Goal: Task Accomplishment & Management: Manage account settings

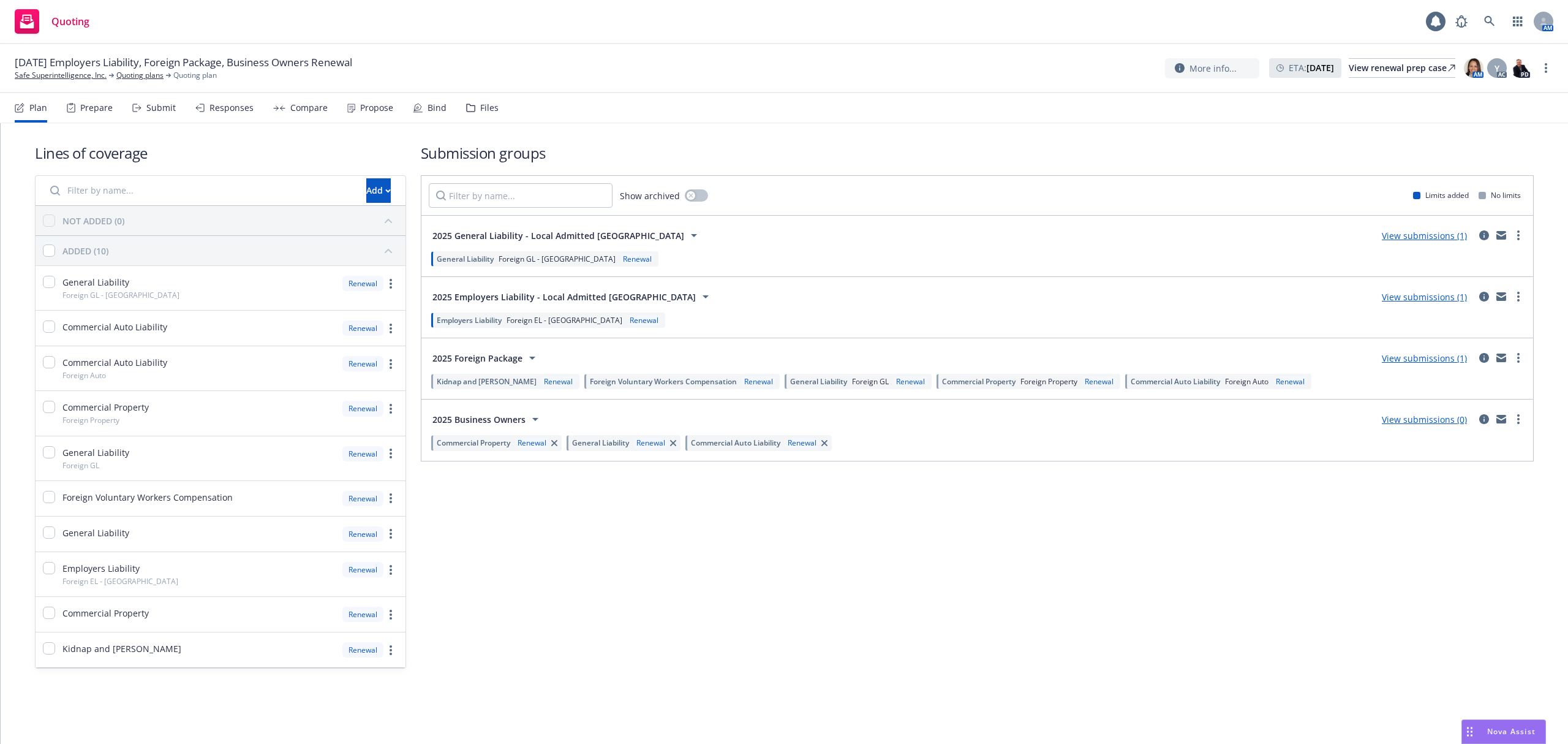
click at [480, 108] on div "Files" at bounding box center [489, 107] width 19 height 10
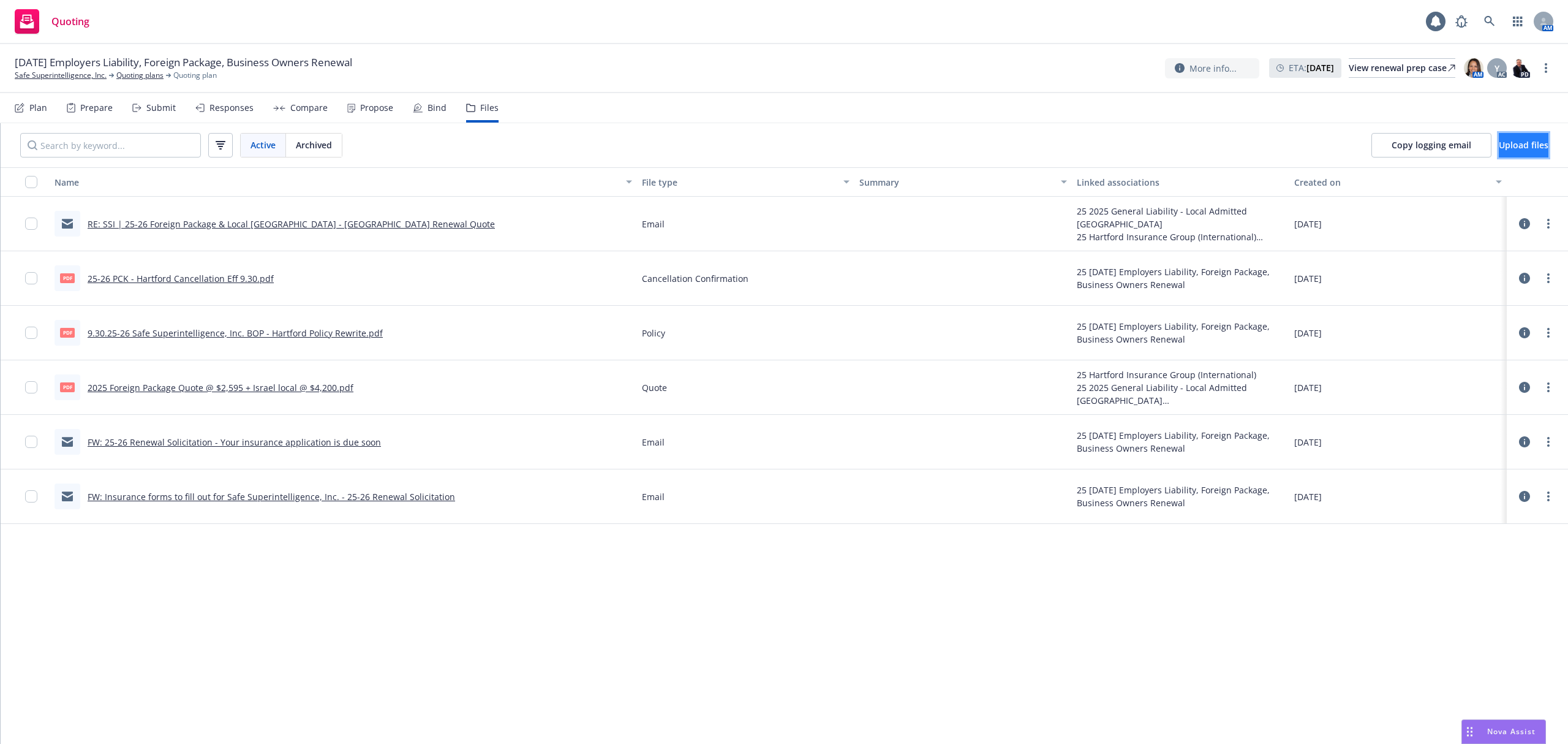
click at [1513, 153] on button "Upload files" at bounding box center [1523, 145] width 49 height 24
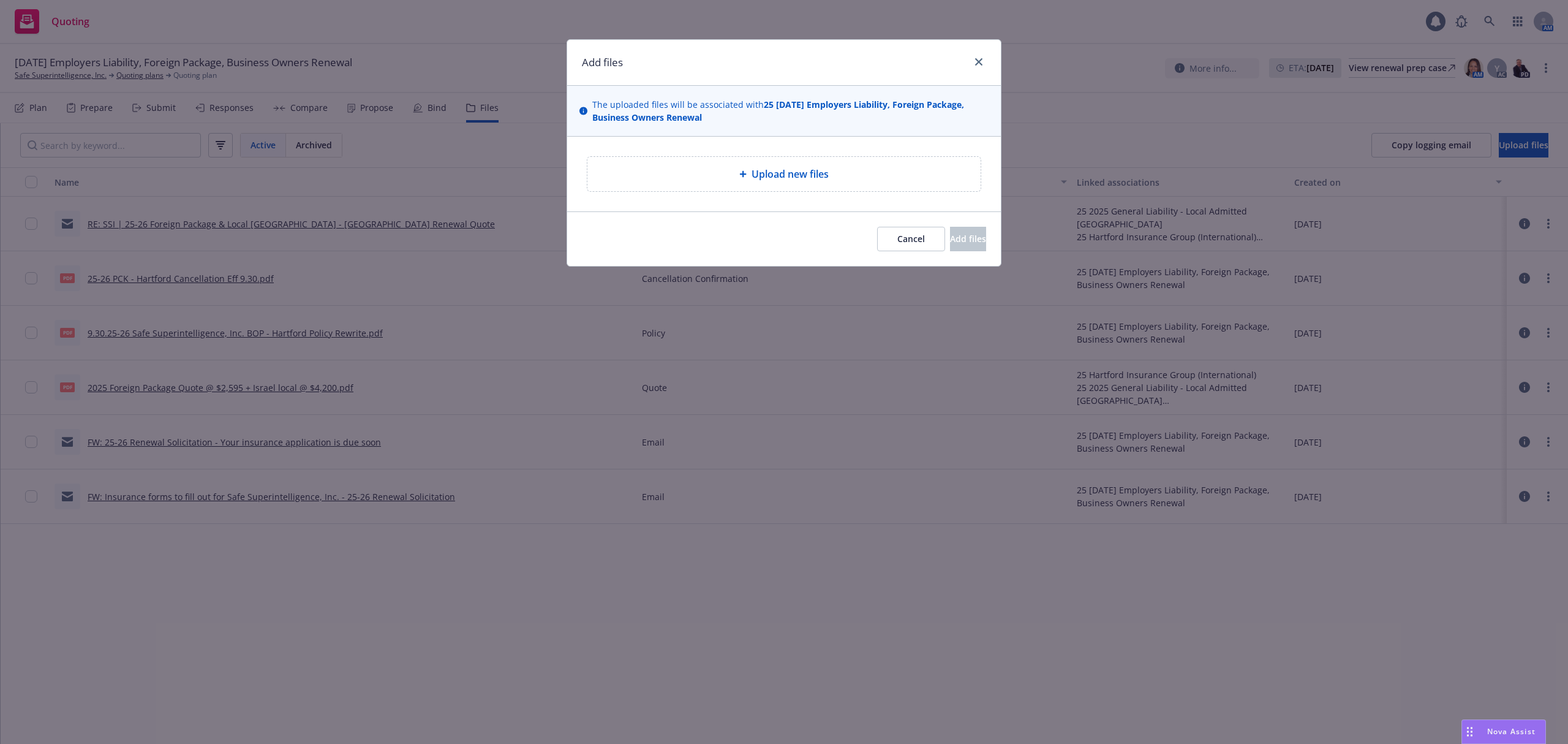
click at [837, 191] on div "Upload new files" at bounding box center [783, 174] width 394 height 36
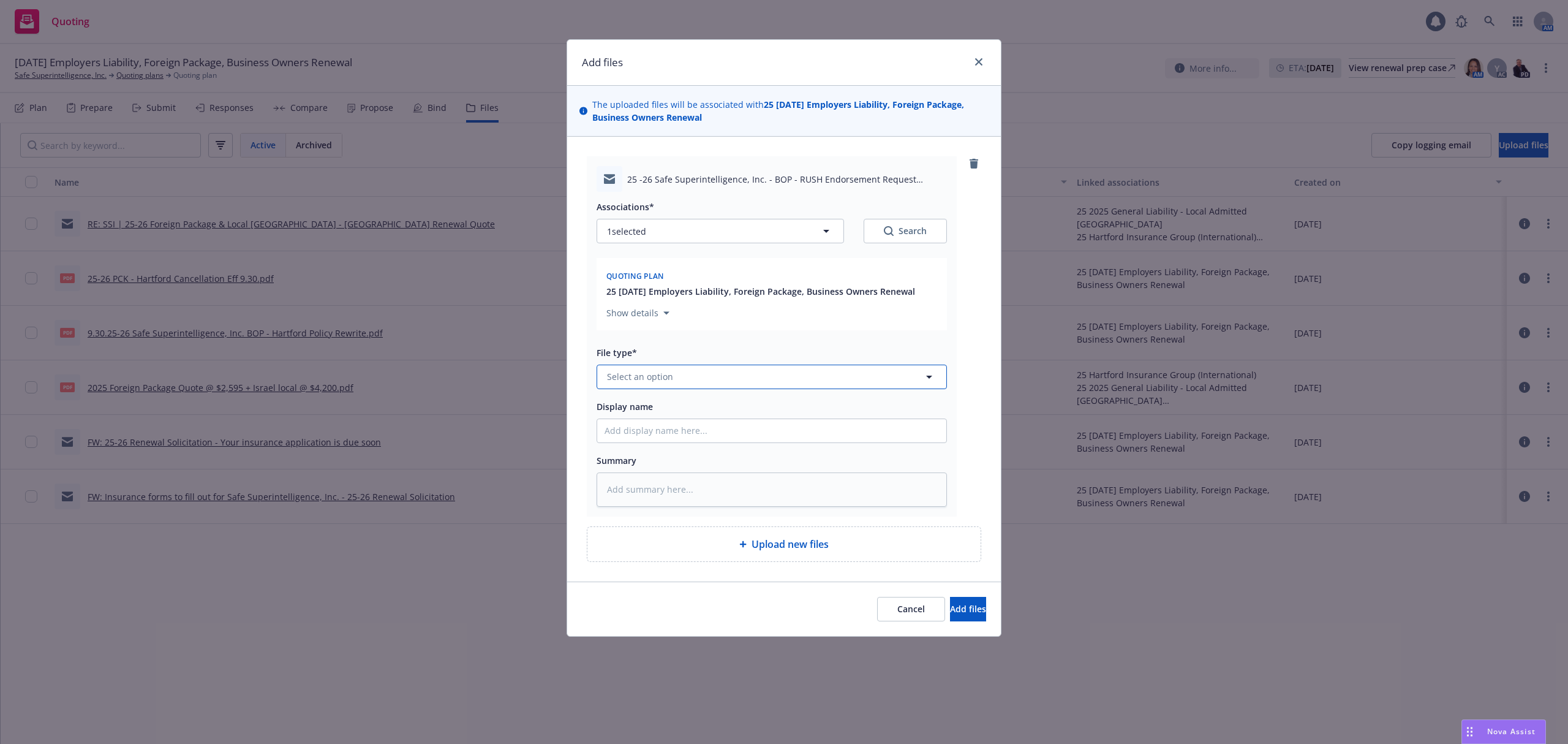
click at [721, 374] on button "Select an option" at bounding box center [771, 376] width 350 height 24
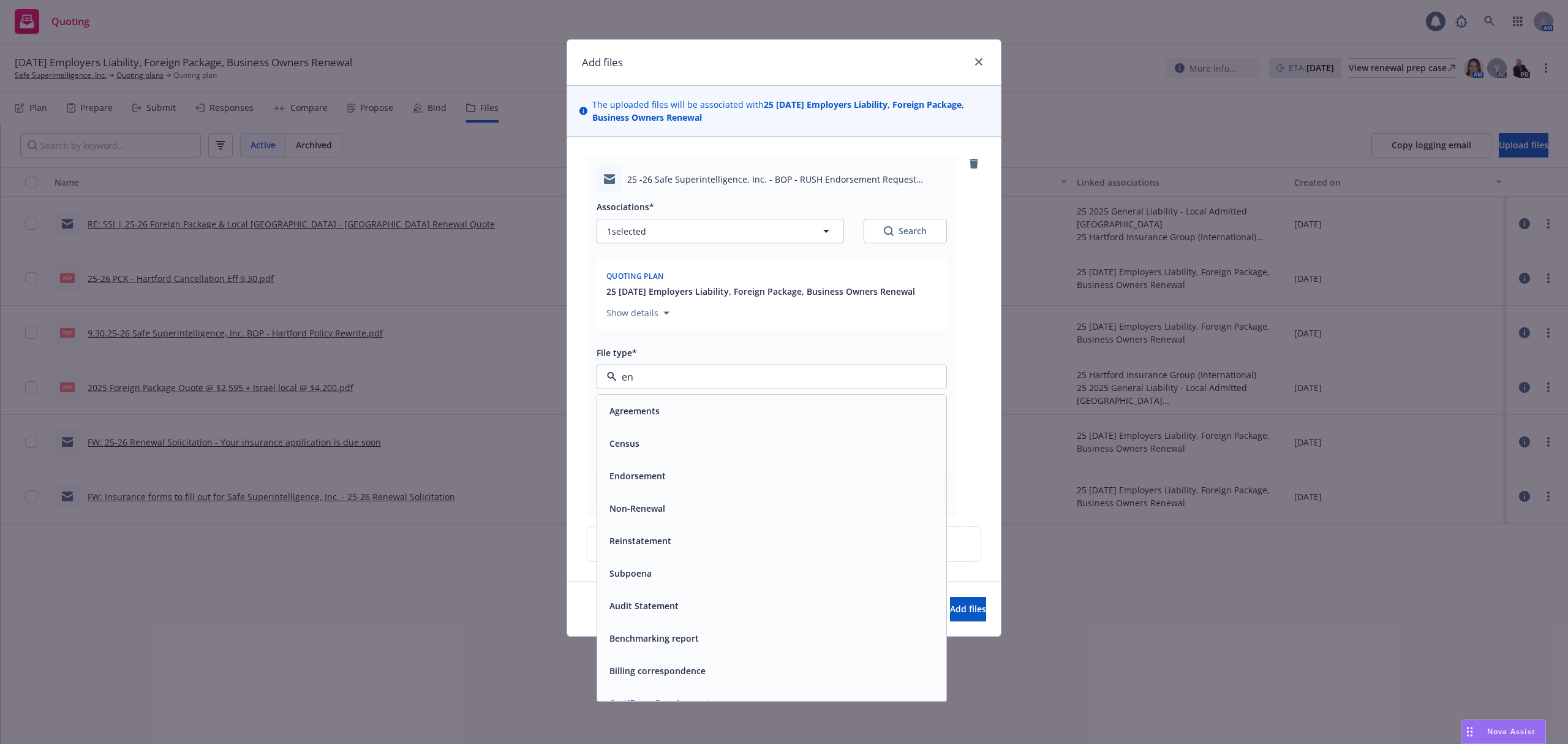
type input "e"
type input "reu"
type textarea "x"
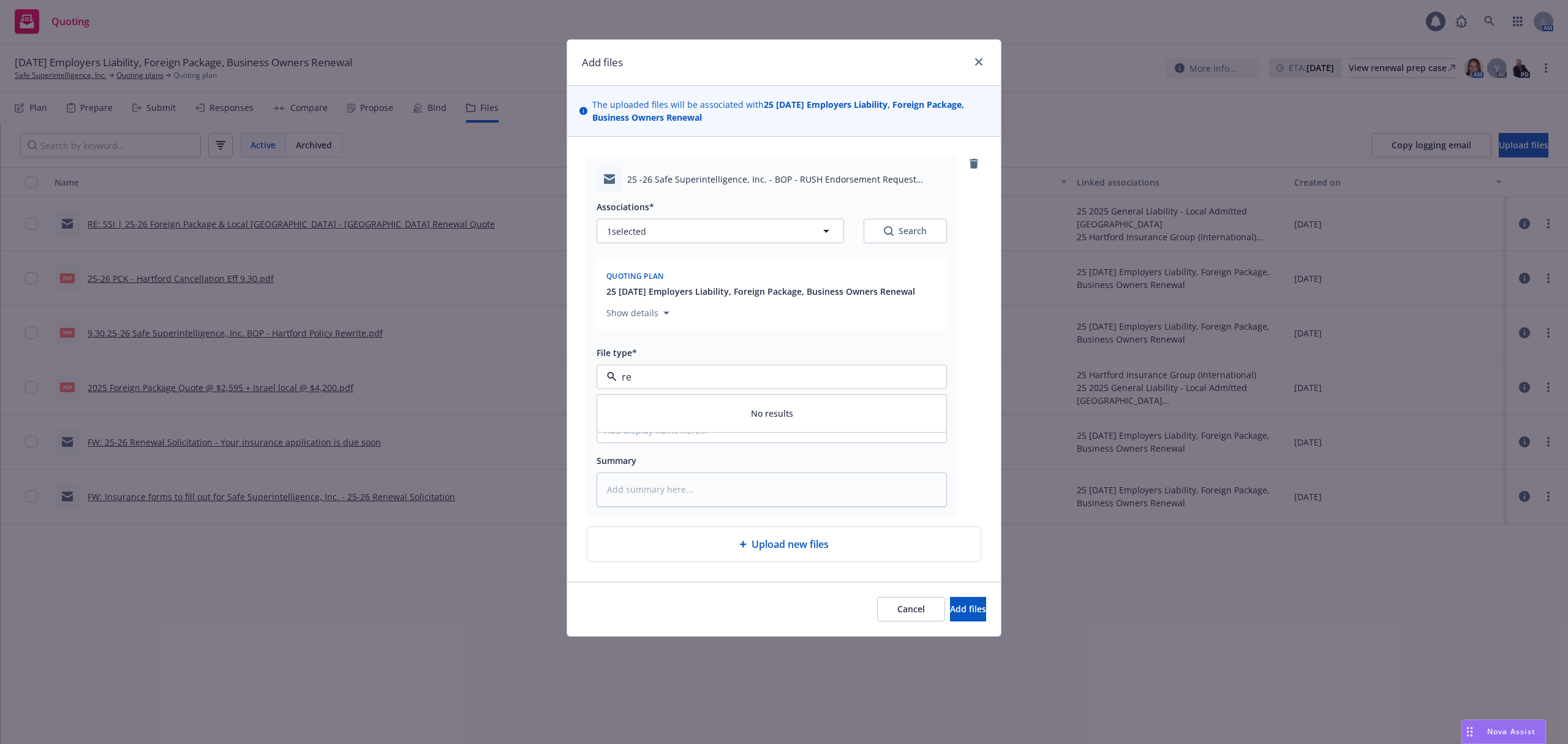
type input "req"
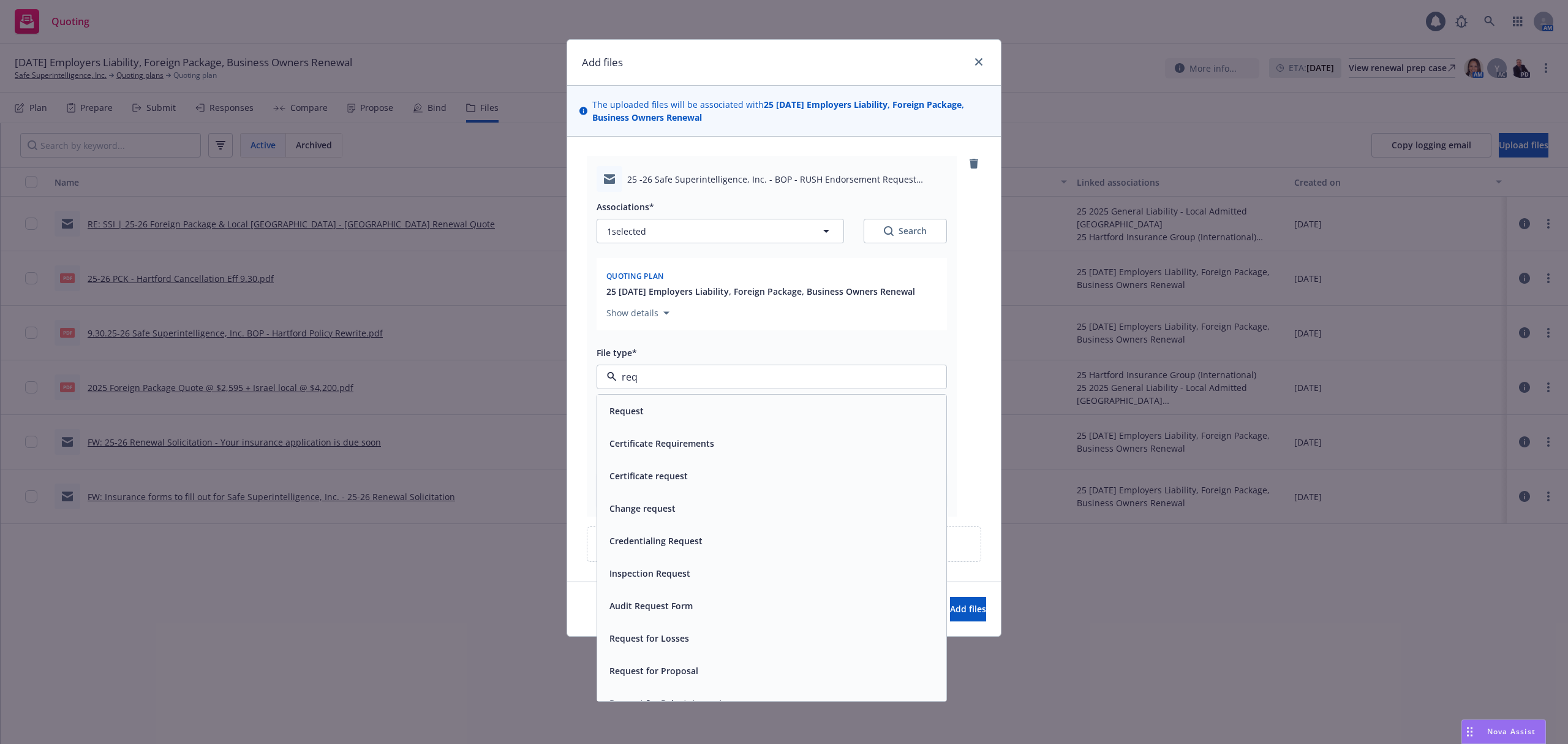
click at [709, 499] on div "Change request" at bounding box center [771, 508] width 350 height 32
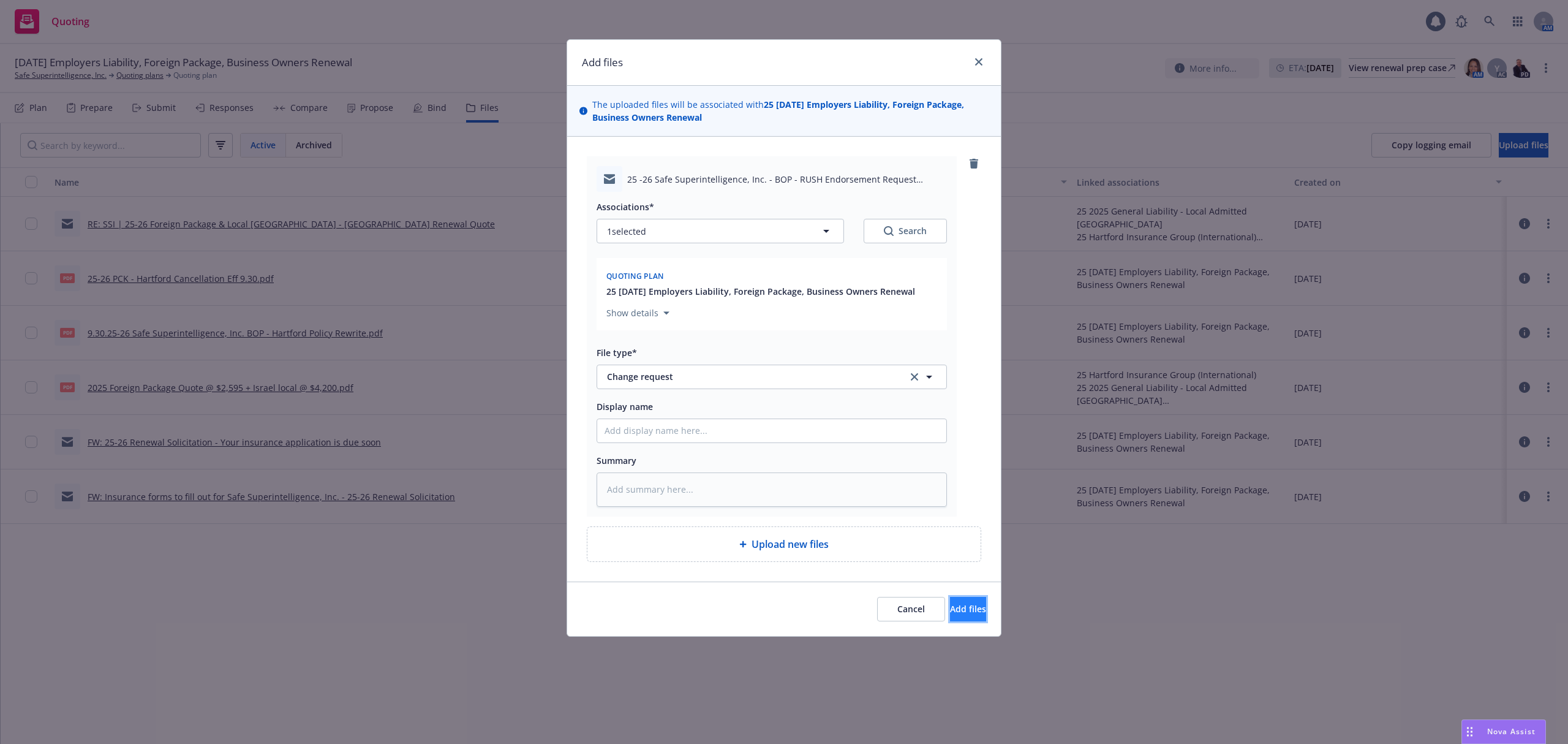
click at [962, 606] on span "Add files" at bounding box center [968, 608] width 36 height 12
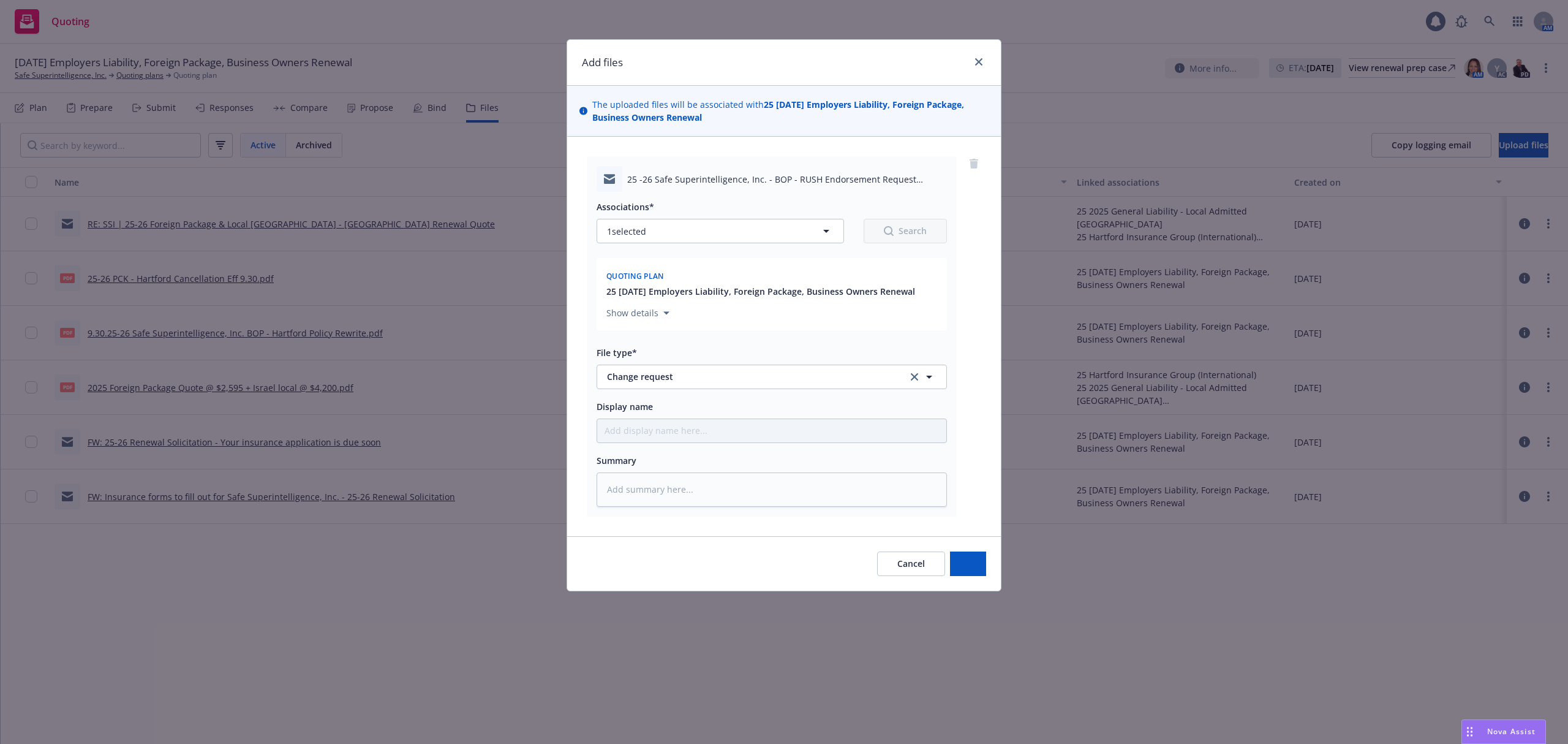
type textarea "x"
